Goal: Find specific page/section: Find specific page/section

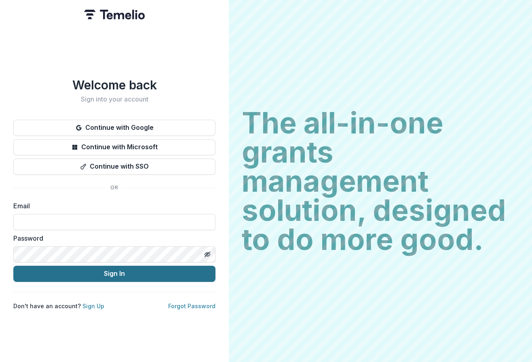
type input "**********"
click at [116, 274] on button "Sign In" at bounding box center [114, 274] width 202 height 16
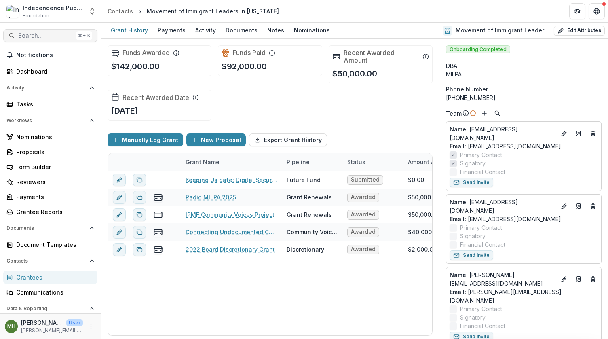
click at [37, 36] on span "Search..." at bounding box center [45, 35] width 55 height 7
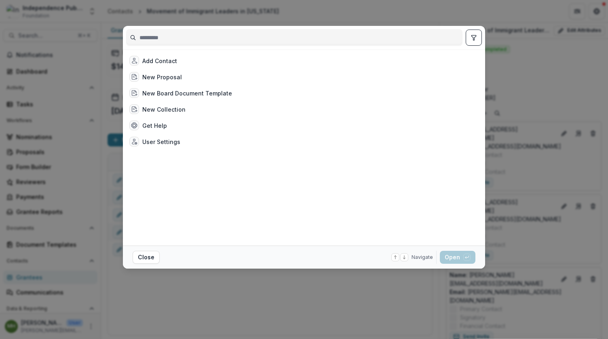
click at [152, 35] on input at bounding box center [295, 37] width 336 height 13
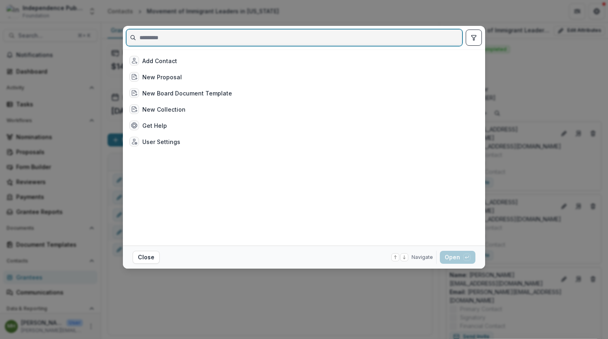
click at [280, 37] on input at bounding box center [295, 37] width 336 height 13
type input "*"
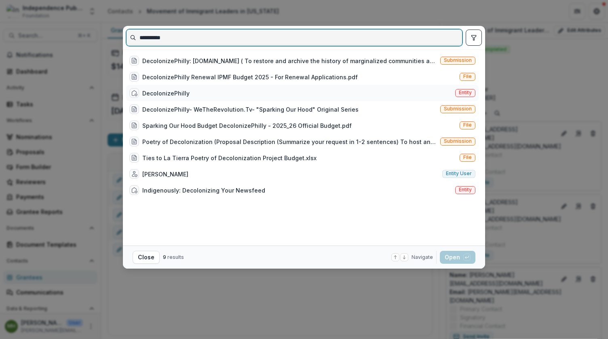
type input "**********"
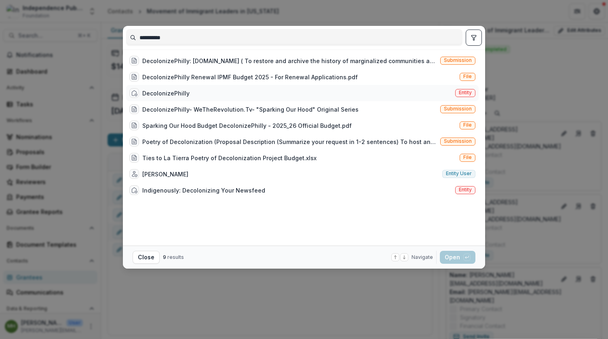
click at [165, 95] on div "DecolonizePhilly" at bounding box center [165, 93] width 47 height 8
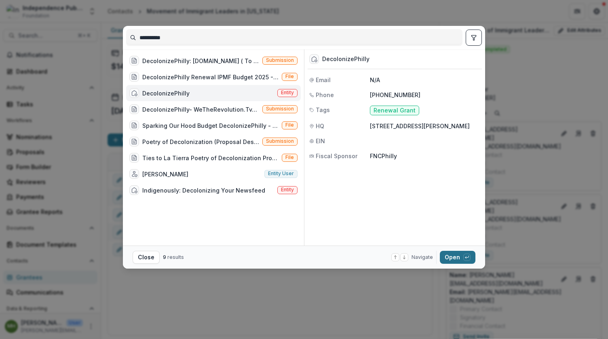
click at [452, 254] on button "Open with enter key" at bounding box center [458, 257] width 36 height 13
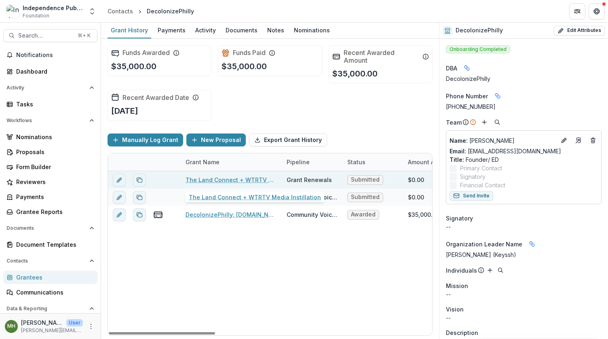
click at [218, 178] on link "The Land Connect + WTRTV Media Instillation" at bounding box center [231, 179] width 91 height 8
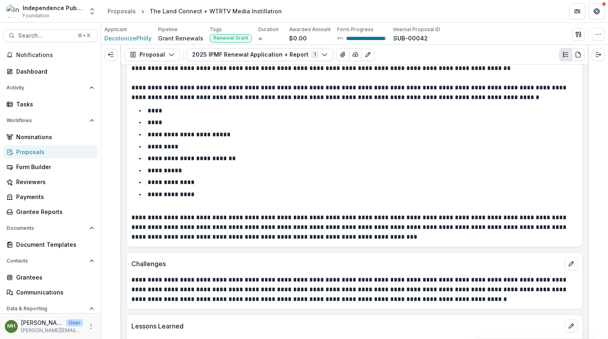
scroll to position [2187, 0]
